Goal: Task Accomplishment & Management: Manage account settings

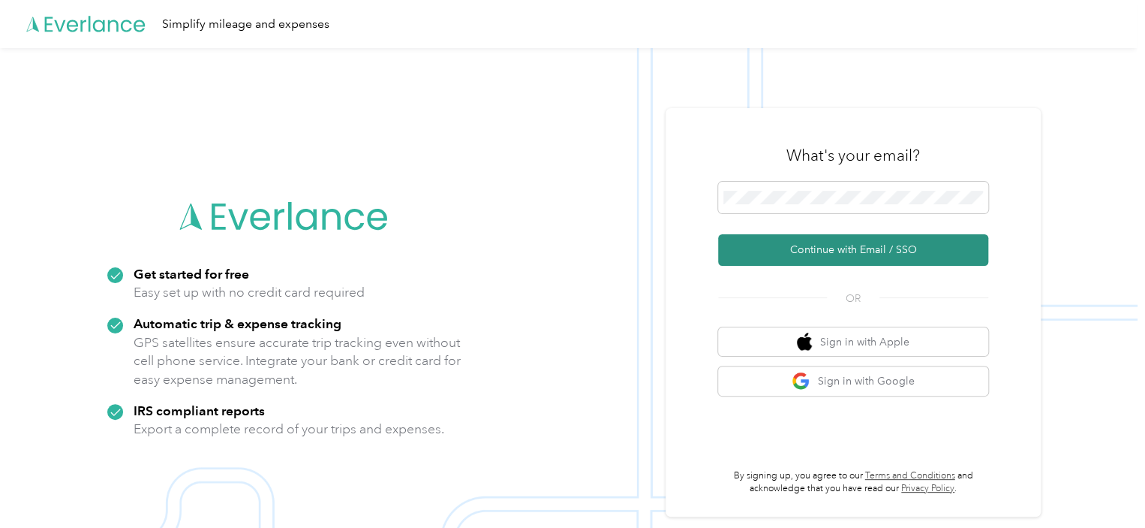
click at [864, 245] on button "Continue with Email / SSO" at bounding box center [853, 250] width 270 height 32
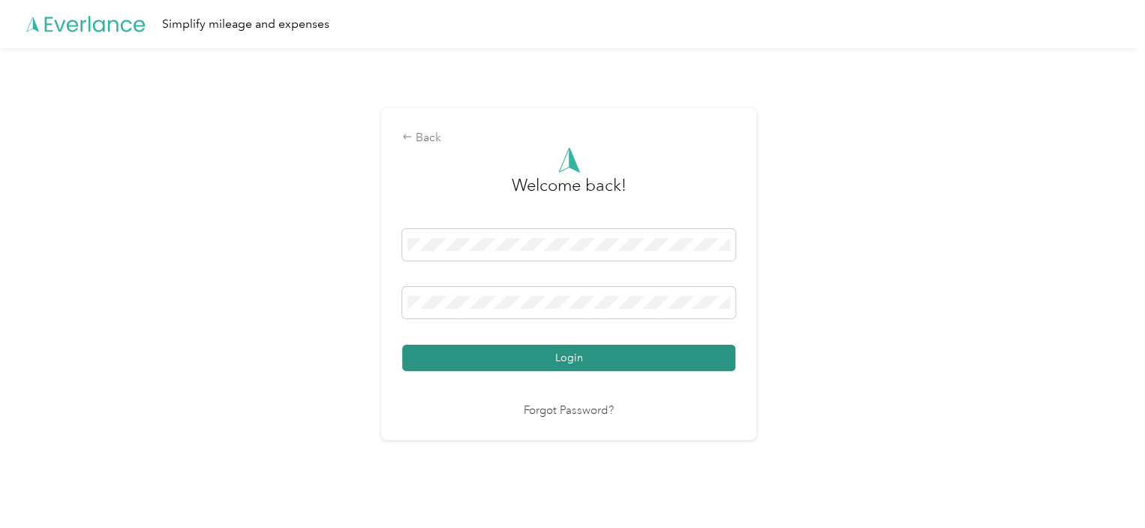
click at [697, 358] on button "Login" at bounding box center [568, 358] width 333 height 26
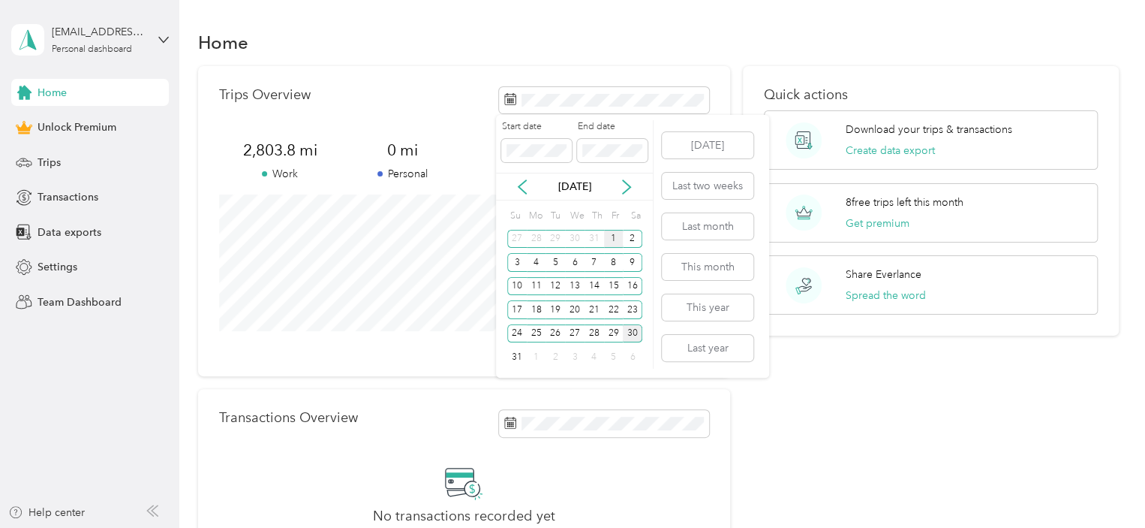
click at [612, 236] on div "1" at bounding box center [614, 239] width 20 height 19
